Goal: Task Accomplishment & Management: Use online tool/utility

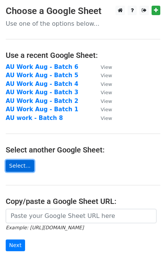
click at [24, 165] on link "Select..." at bounding box center [20, 166] width 28 height 12
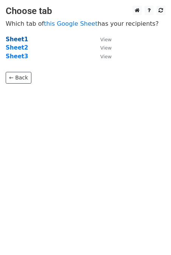
click at [13, 37] on strong "Sheet1" at bounding box center [17, 39] width 22 height 7
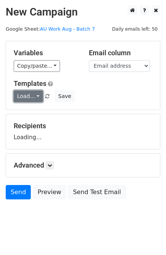
click at [29, 96] on link "Load..." at bounding box center [28, 97] width 29 height 12
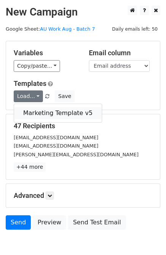
click at [40, 114] on link "Marketing Template v5" at bounding box center [58, 113] width 88 height 12
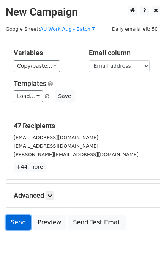
click at [14, 220] on link "Send" at bounding box center [18, 223] width 25 height 14
